Goal: Transaction & Acquisition: Download file/media

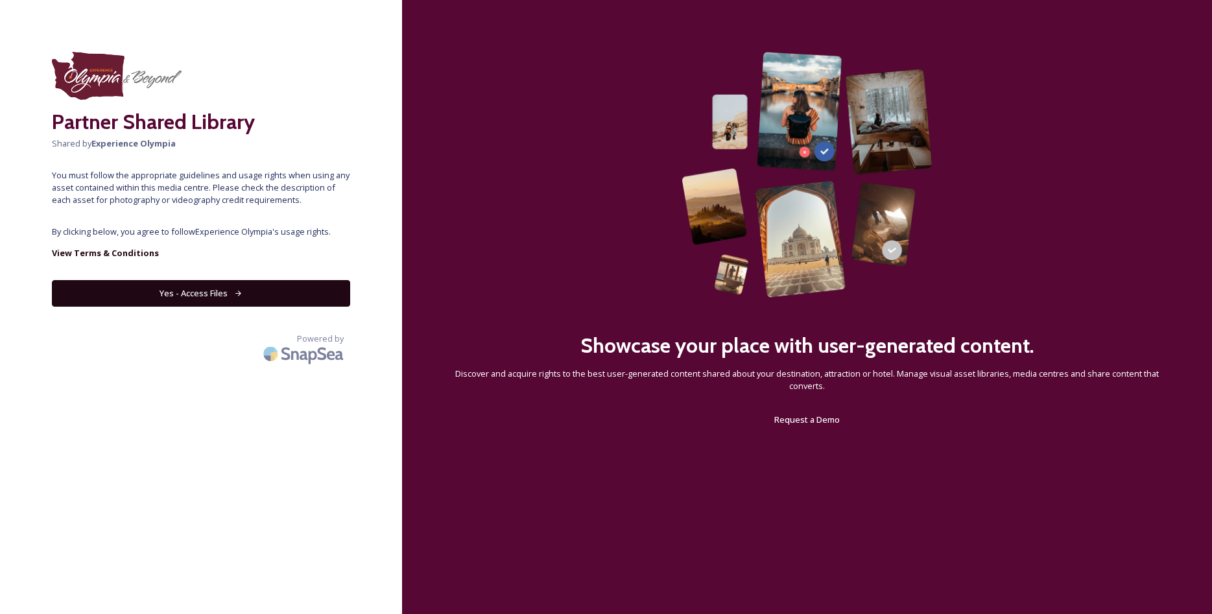
click at [278, 283] on button "Yes - Access Files" at bounding box center [201, 293] width 298 height 27
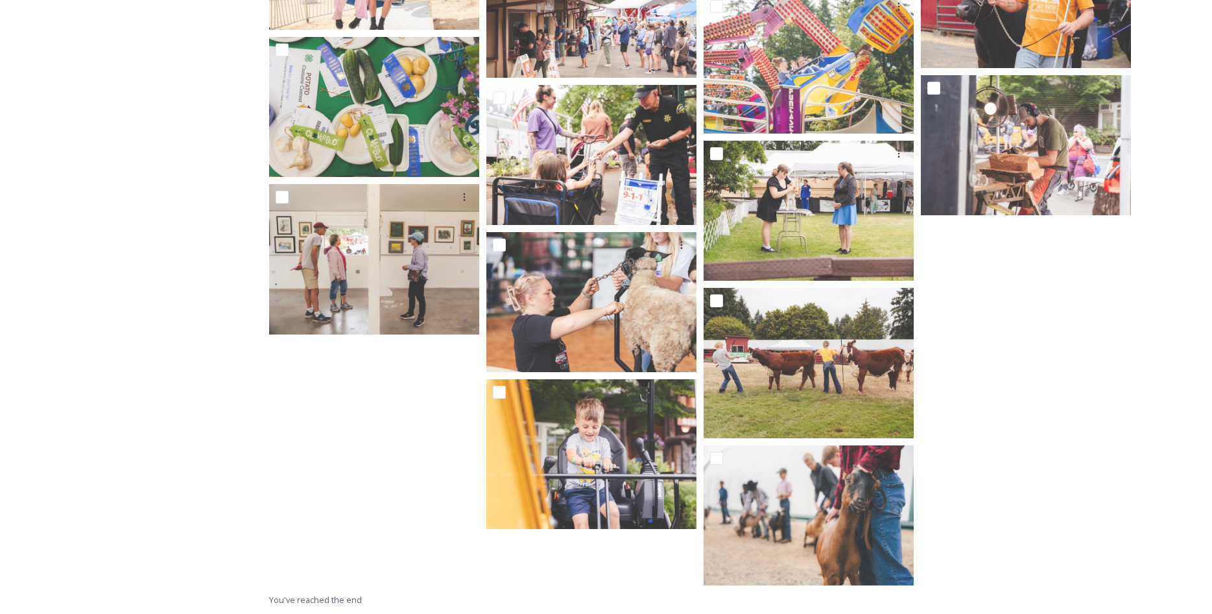
scroll to position [2499, 0]
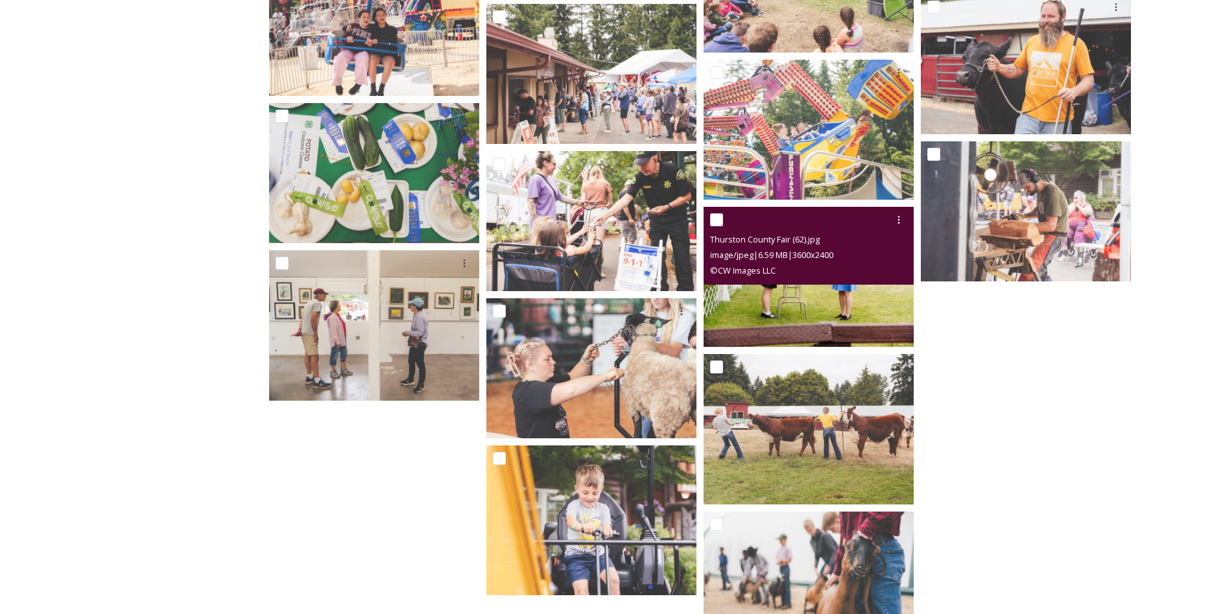
click at [809, 282] on div "Thurston County Fair (62).jpg image/jpeg | 6.59 MB | 3600 x 2400 © CW Images LLC" at bounding box center [809, 246] width 210 height 78
click at [808, 305] on img at bounding box center [809, 277] width 210 height 140
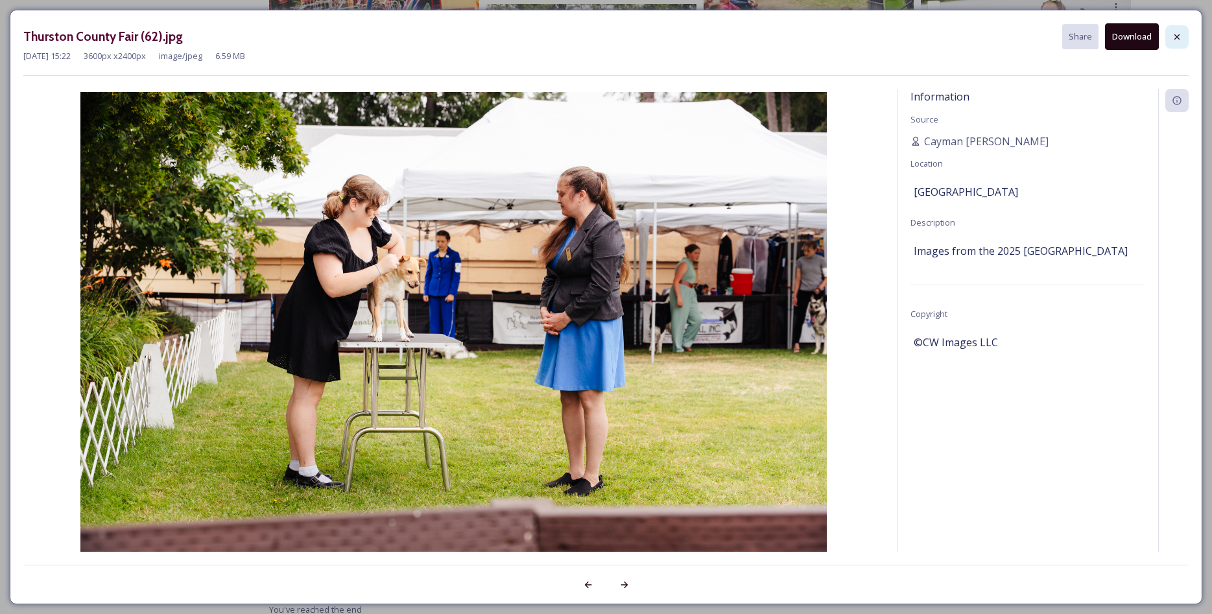
click at [1187, 29] on div at bounding box center [1177, 36] width 23 height 23
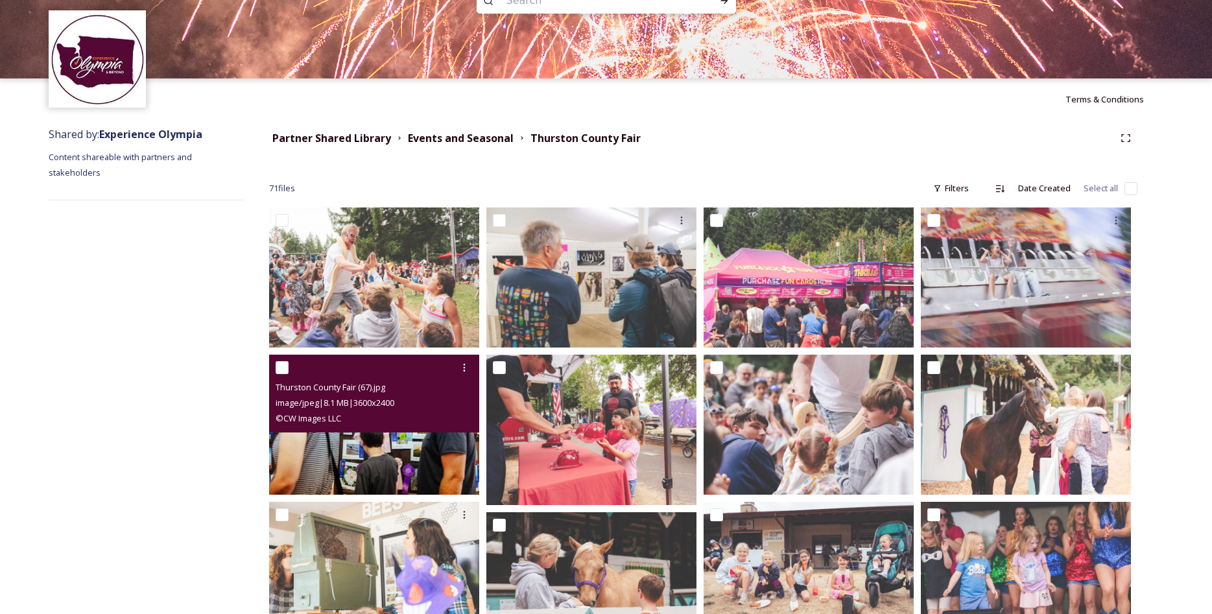
scroll to position [0, 0]
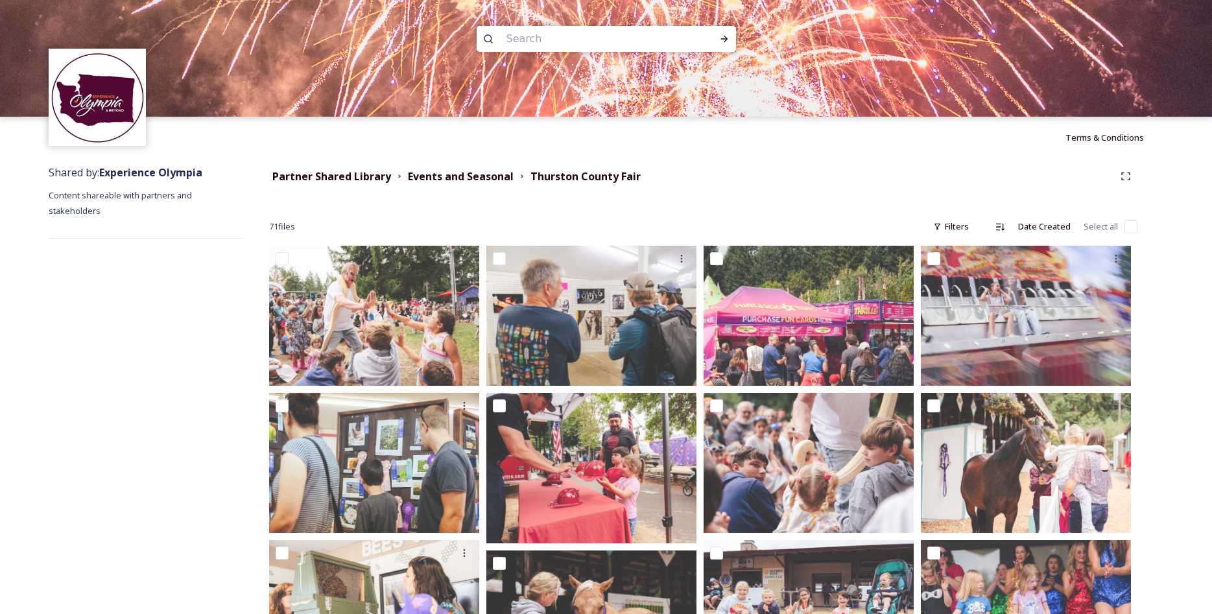
click at [1130, 235] on div "71 file s Filters Date Created Select all" at bounding box center [703, 226] width 869 height 25
click at [1131, 230] on input "checkbox" at bounding box center [1131, 227] width 13 height 13
checkbox input "true"
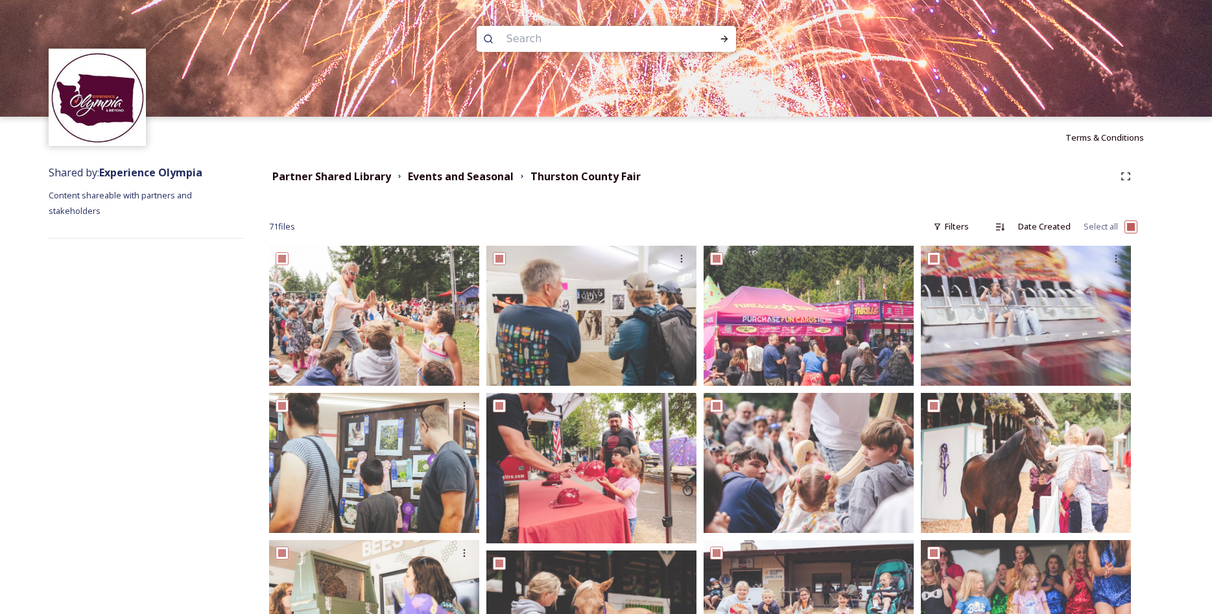
checkbox input "true"
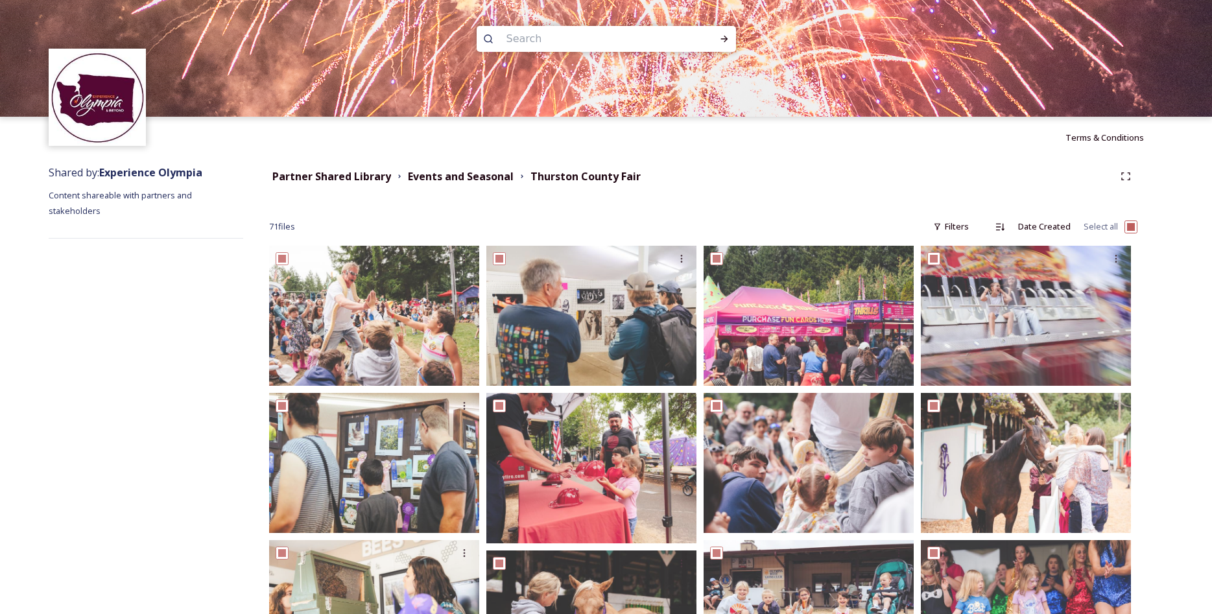
checkbox input "true"
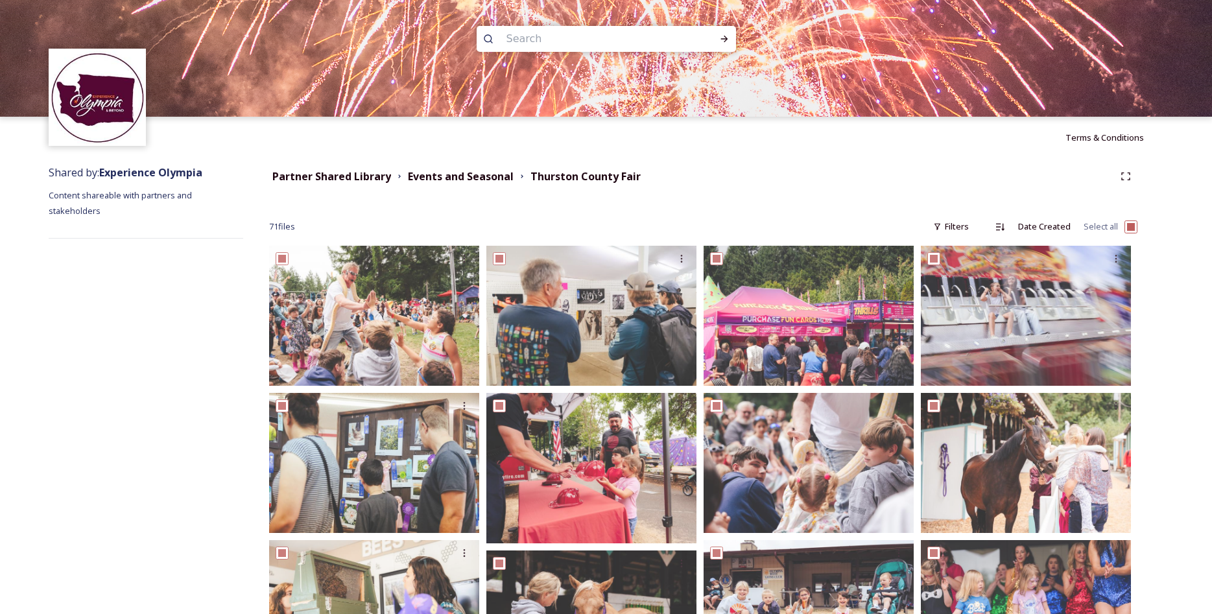
checkbox input "true"
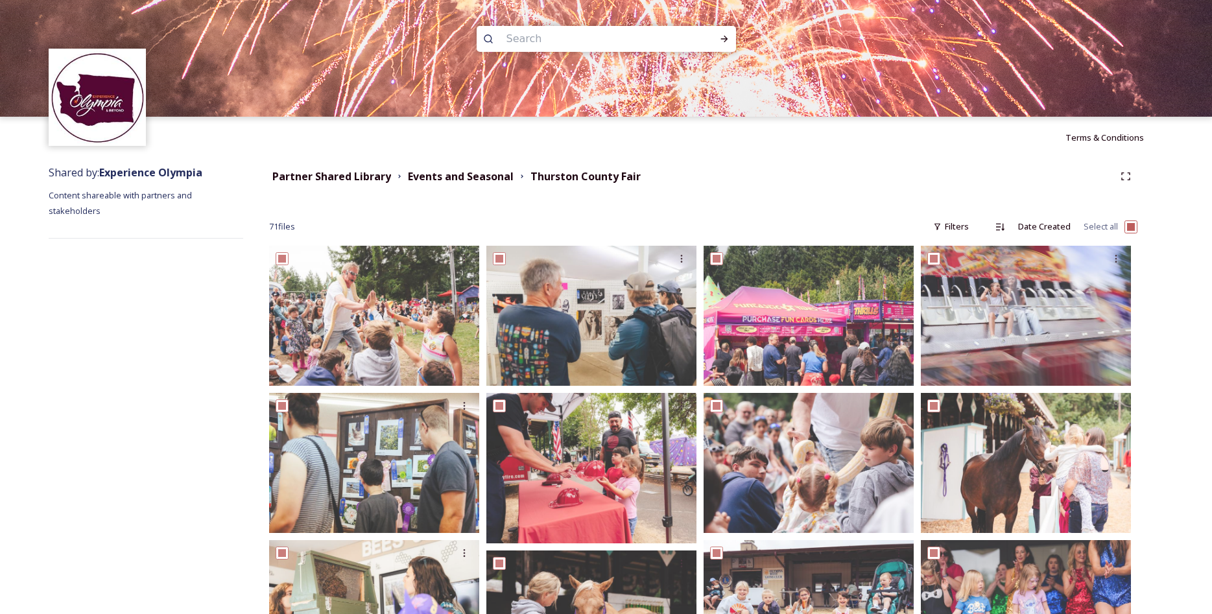
checkbox input "true"
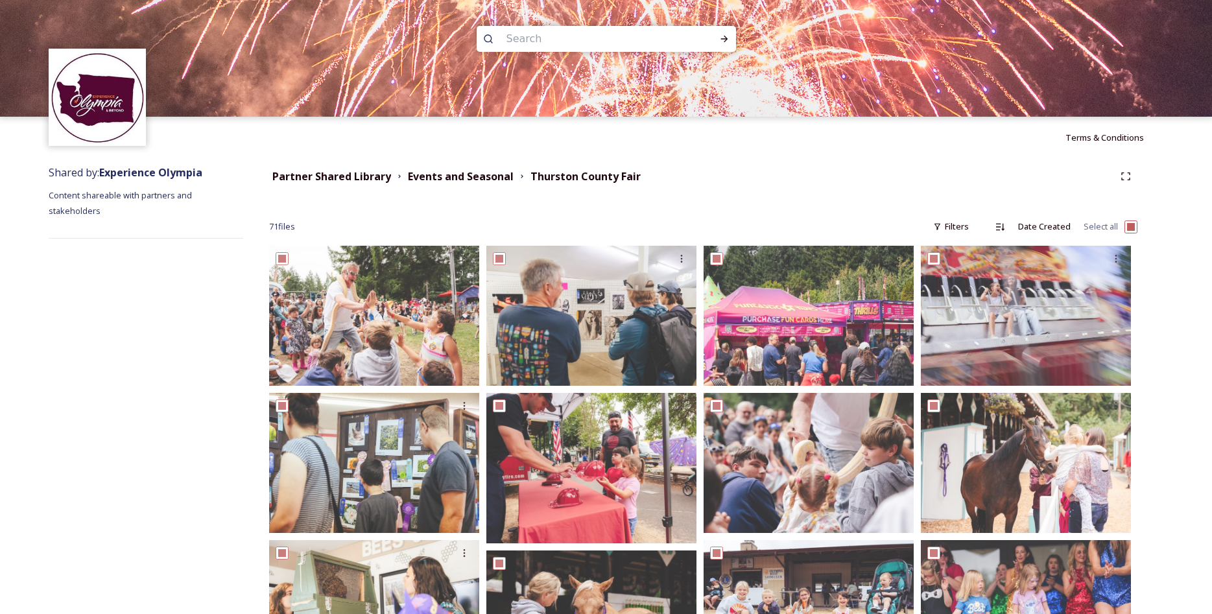
checkbox input "true"
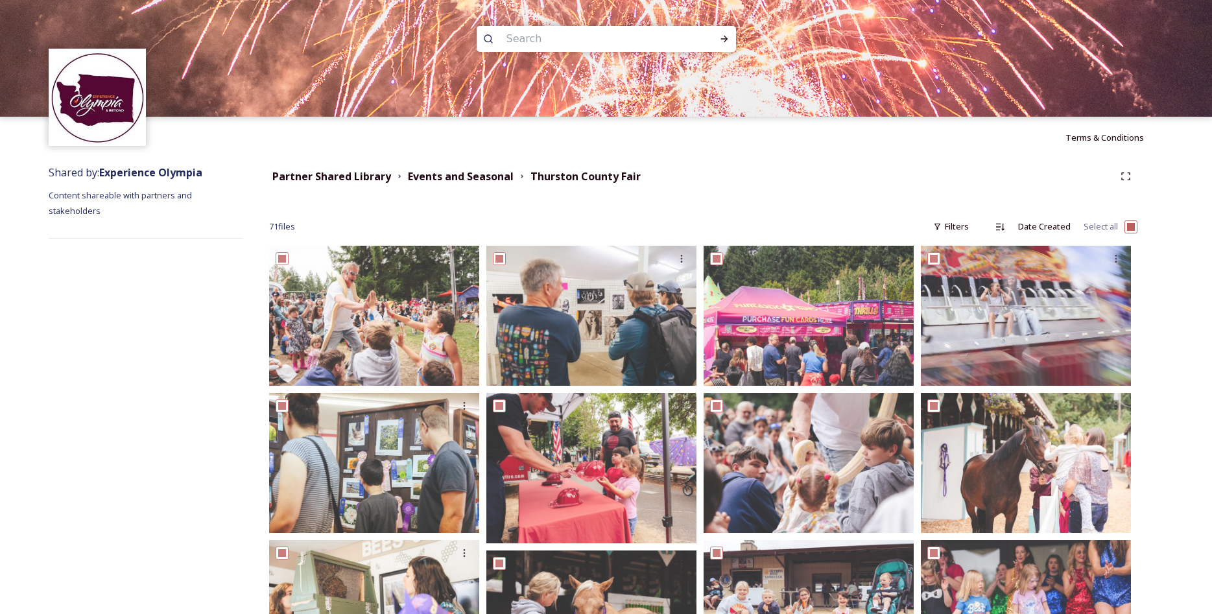
checkbox input "true"
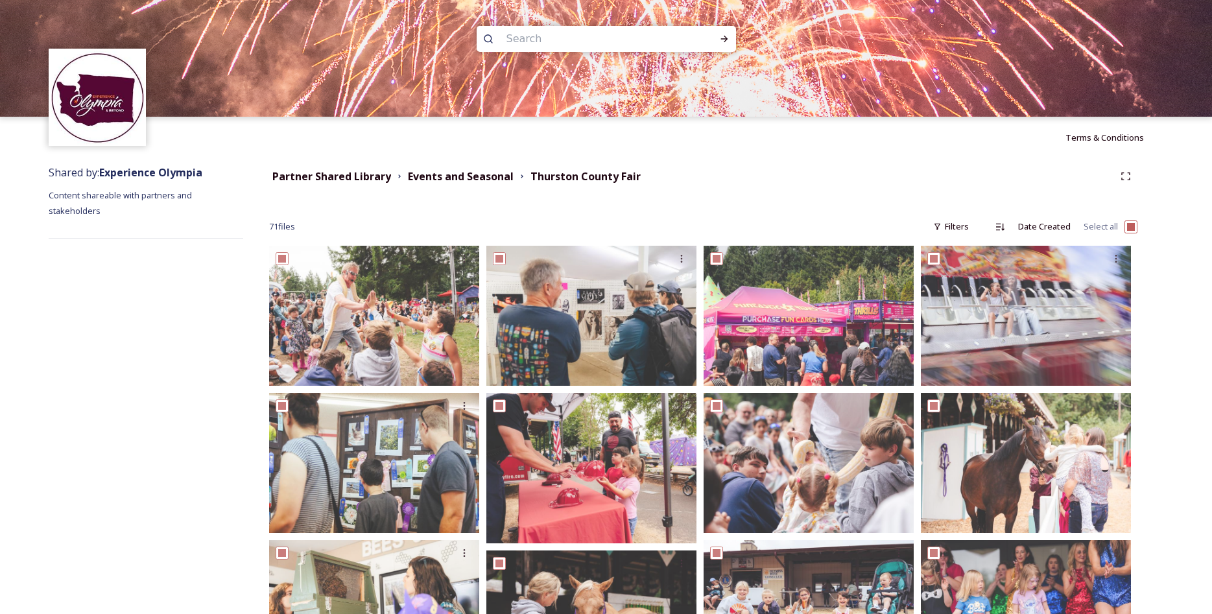
checkbox input "true"
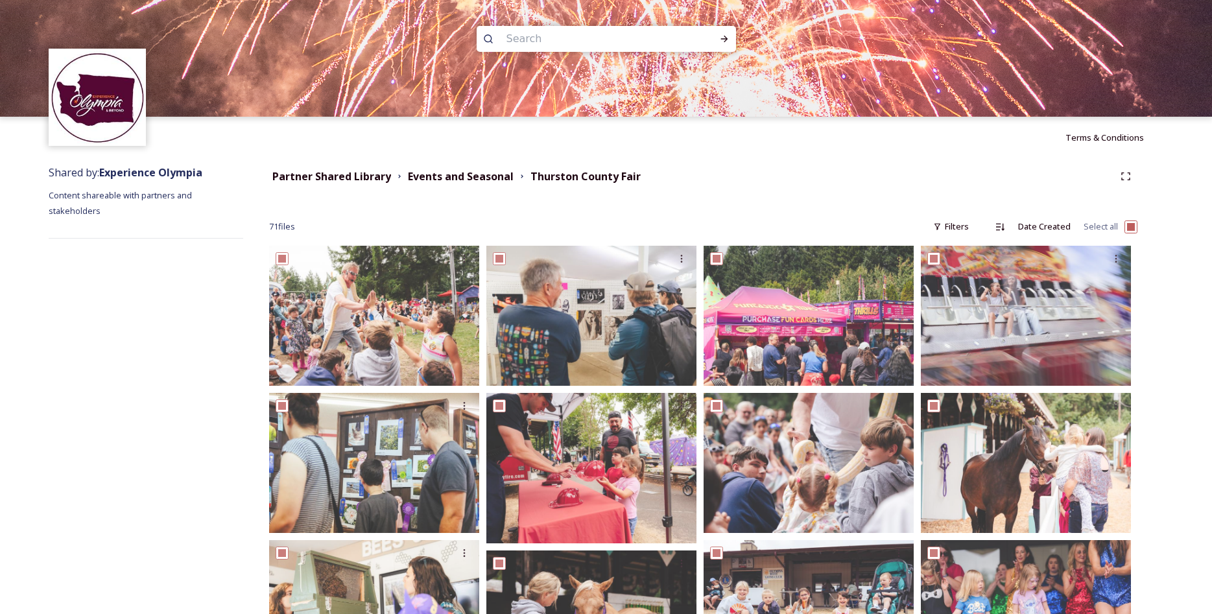
checkbox input "true"
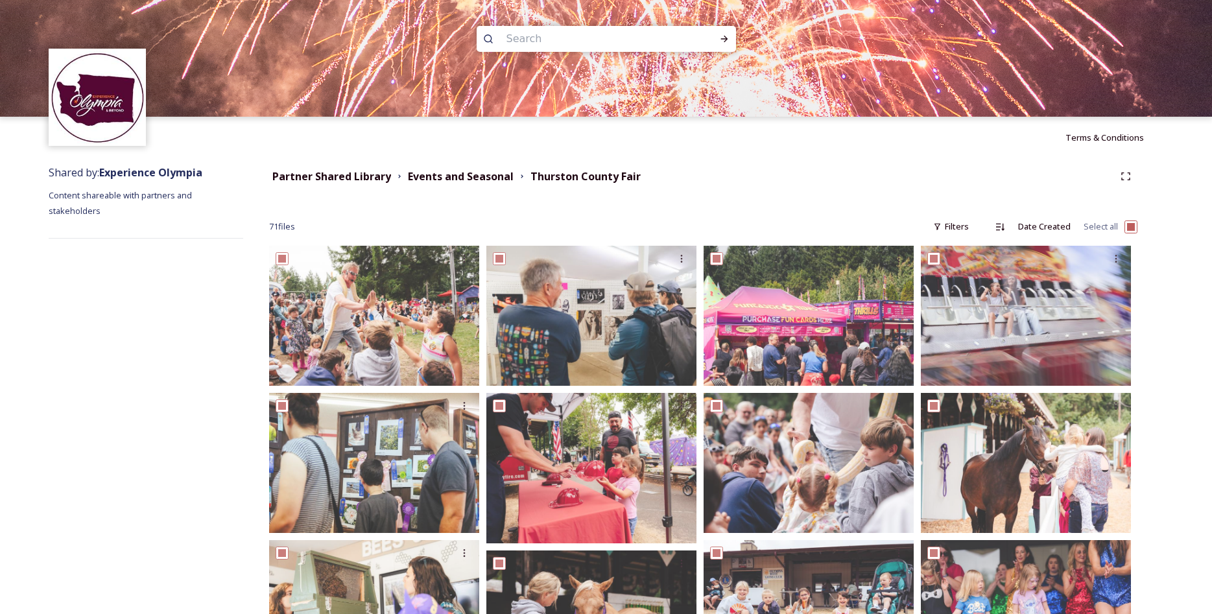
checkbox input "true"
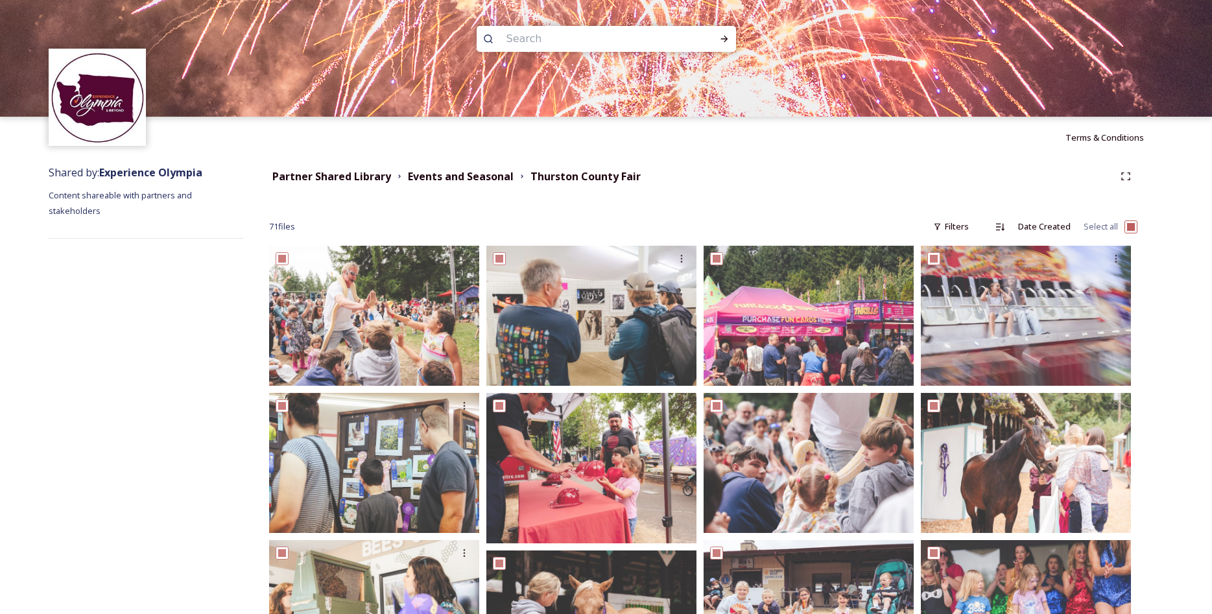
checkbox input "true"
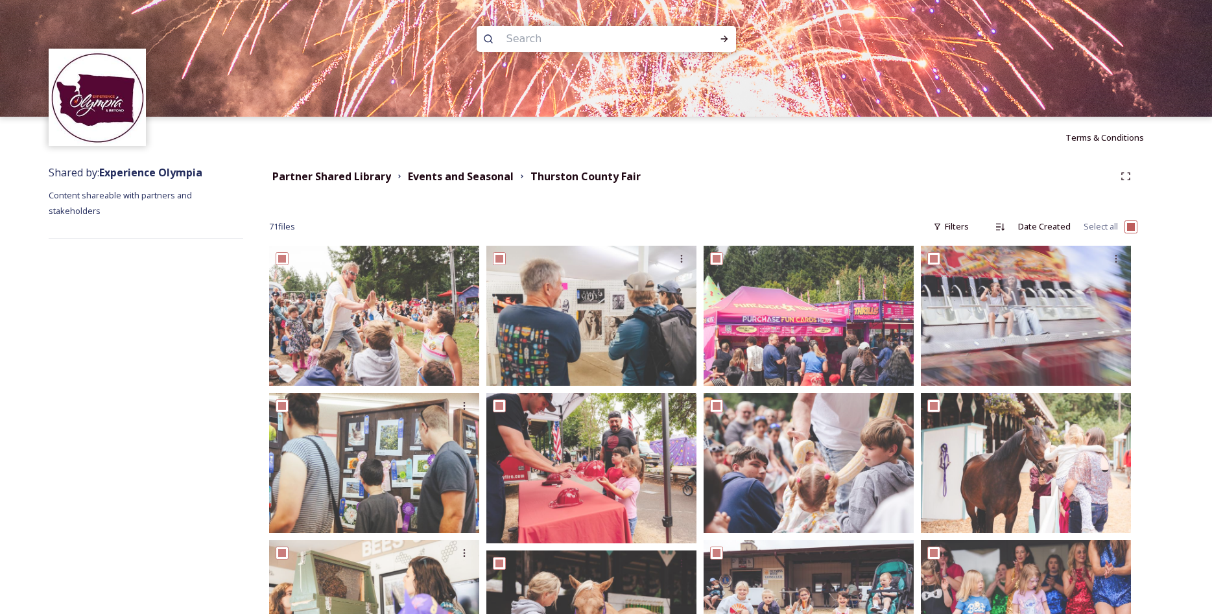
checkbox input "true"
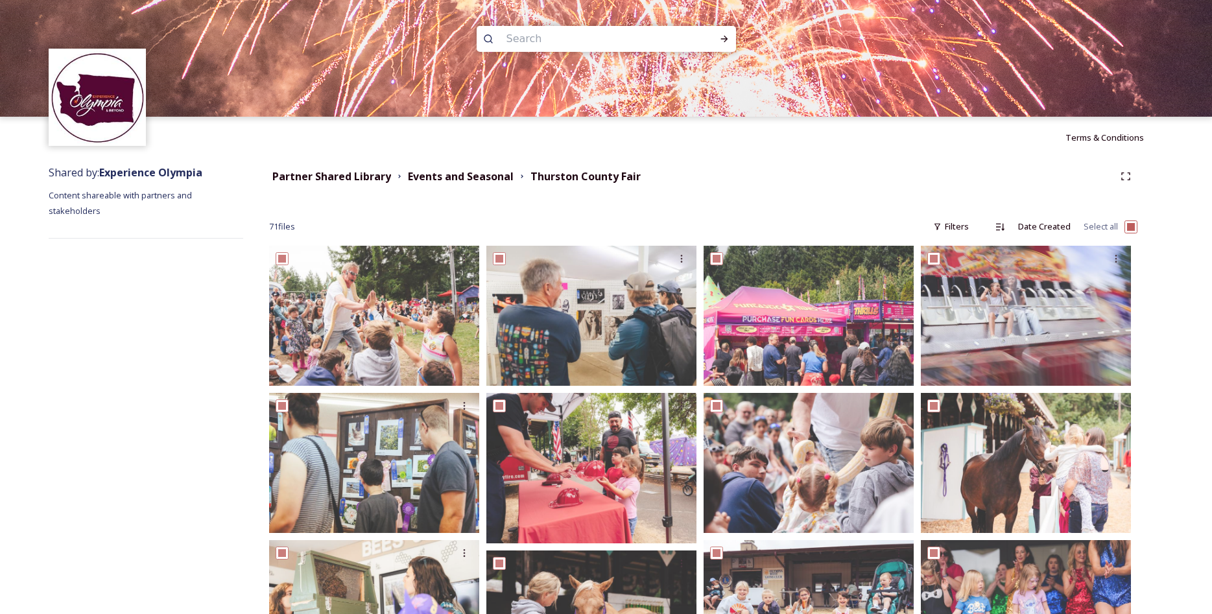
checkbox input "true"
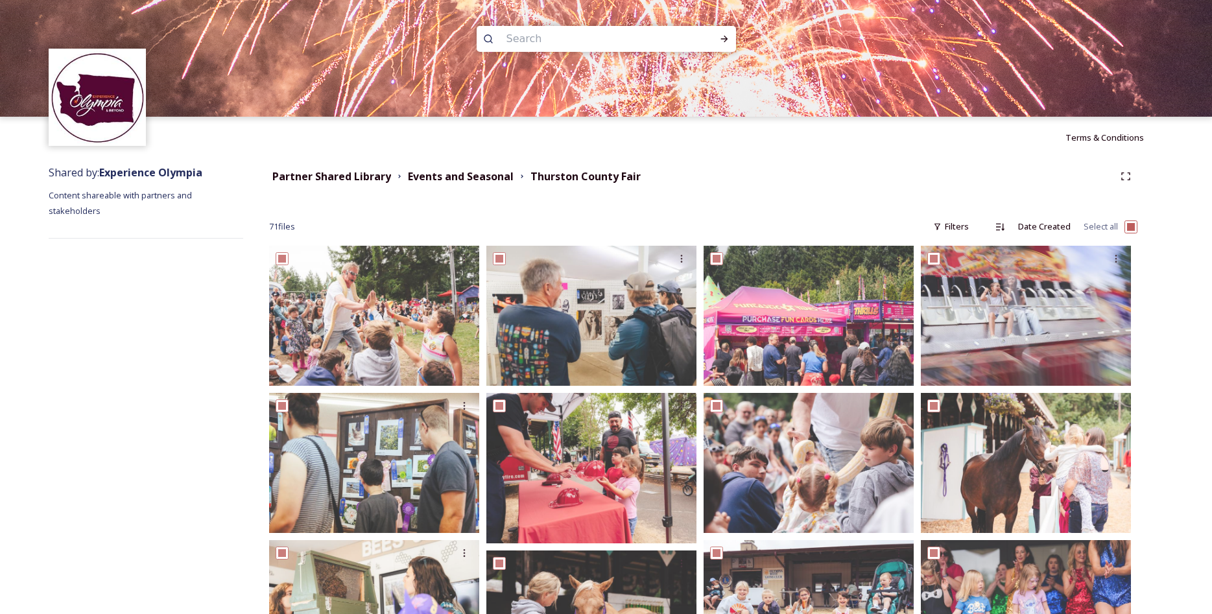
checkbox input "true"
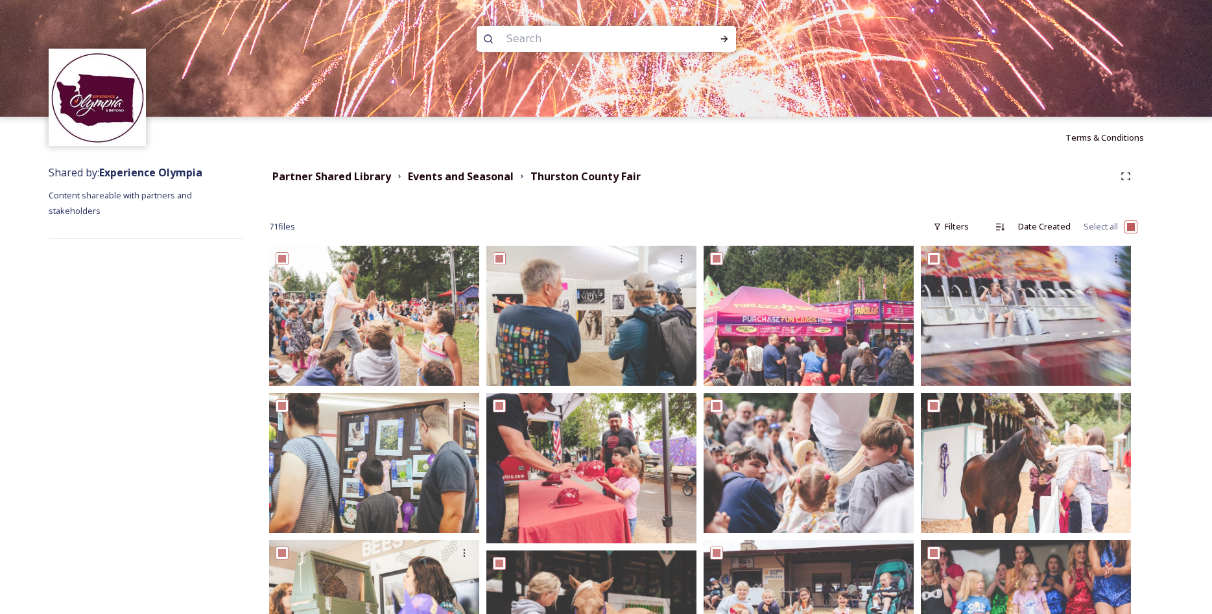
checkbox input "true"
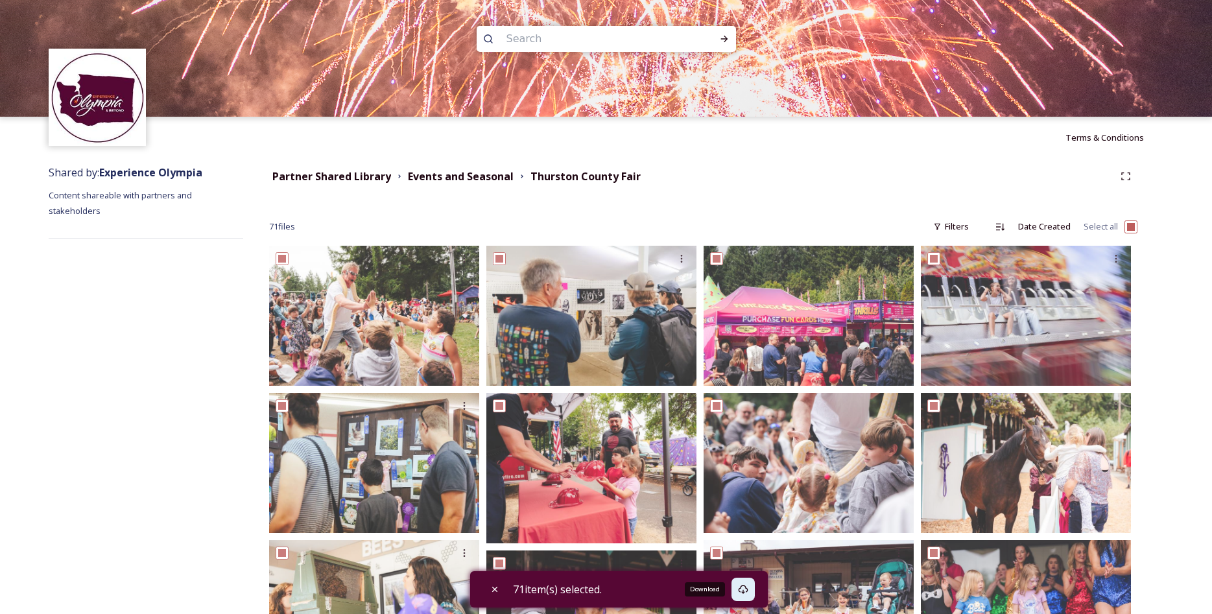
click at [743, 597] on div "Download" at bounding box center [743, 589] width 23 height 23
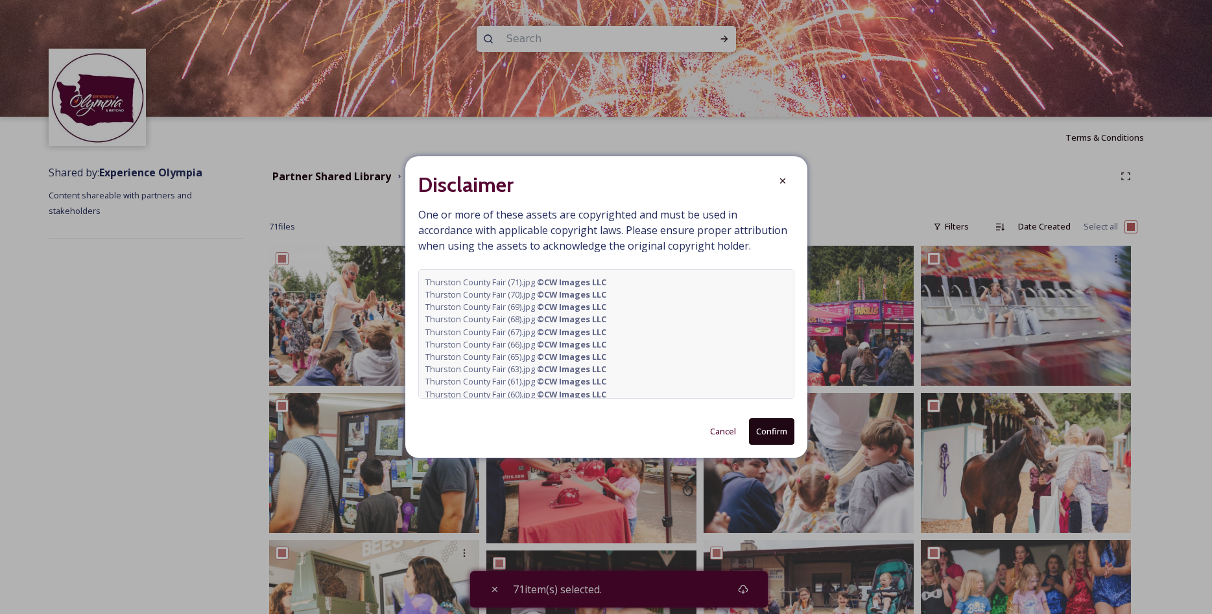
click at [781, 441] on button "Confirm" at bounding box center [771, 431] width 45 height 27
